Goal: Navigation & Orientation: Find specific page/section

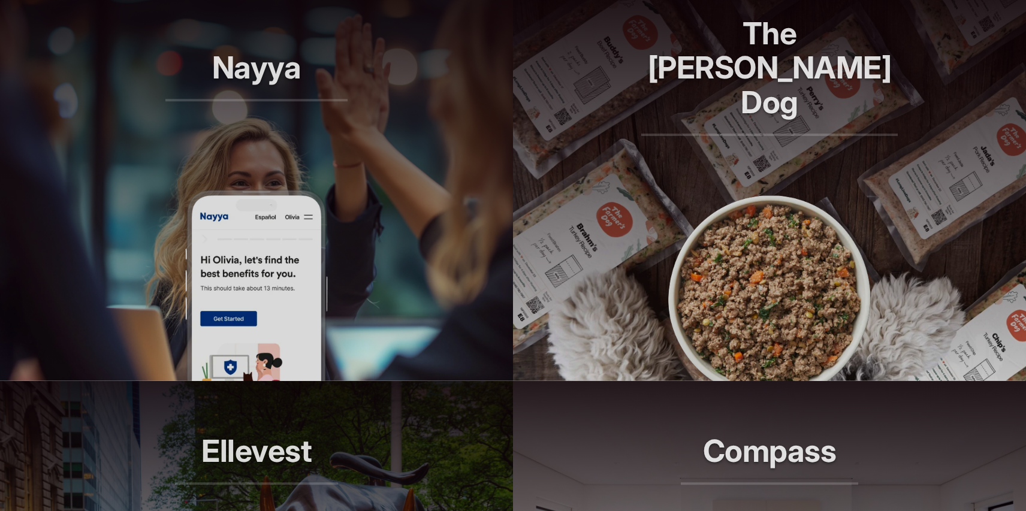
scroll to position [907, 0]
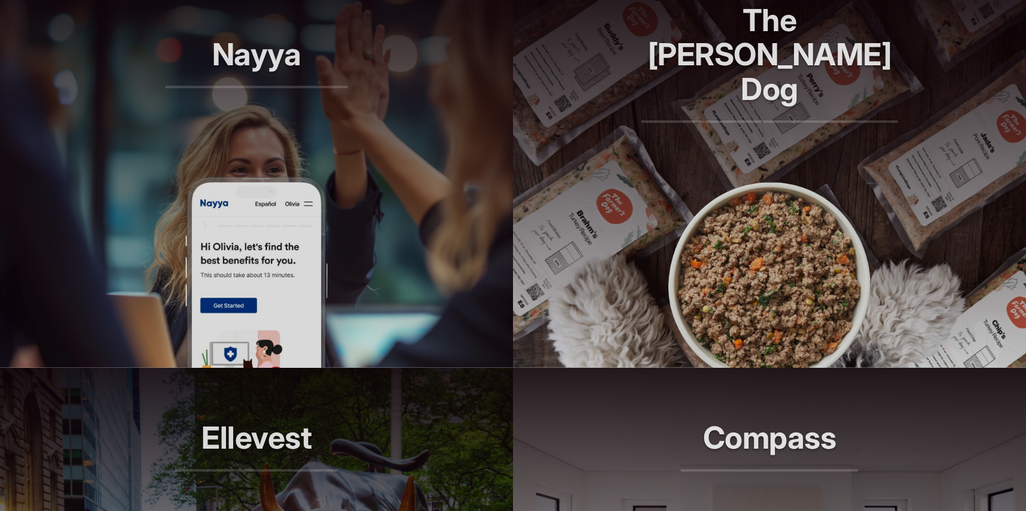
click at [227, 58] on h2 "Nayya" at bounding box center [256, 62] width 182 height 51
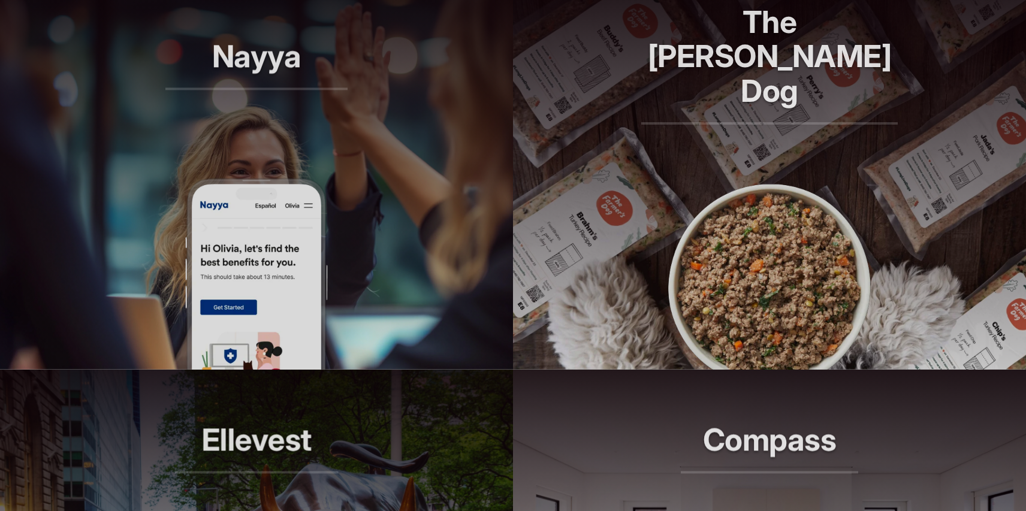
scroll to position [907, 0]
